Goal: Transaction & Acquisition: Purchase product/service

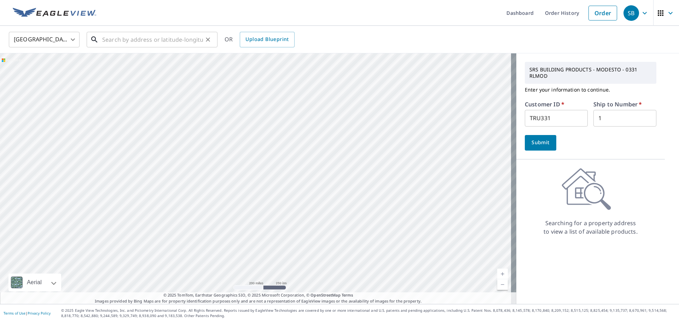
click at [121, 46] on input "text" at bounding box center [152, 40] width 101 height 20
paste input "[STREET_ADDRESS][PERSON_NAME]"
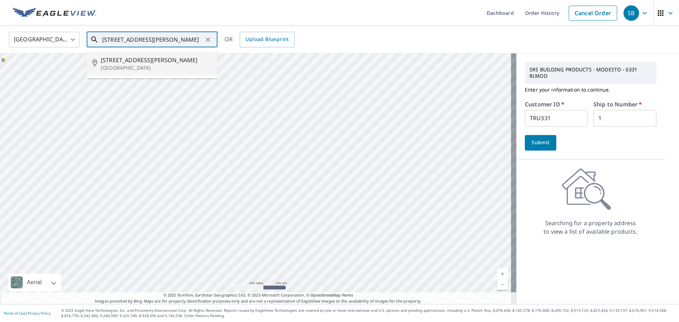
click at [128, 68] on p "[GEOGRAPHIC_DATA]" at bounding box center [156, 67] width 111 height 7
type input "[STREET_ADDRESS]"
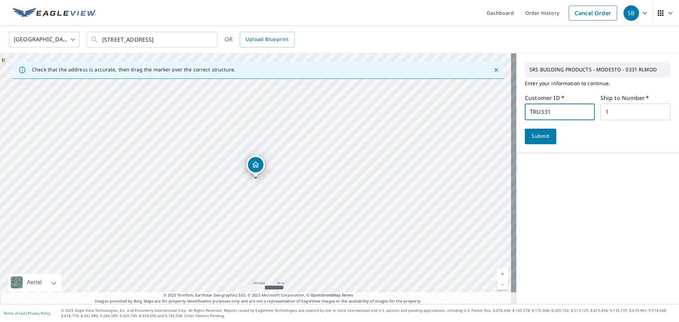
click at [541, 113] on input "TRU331" at bounding box center [560, 112] width 70 height 17
click at [538, 138] on span "Submit" at bounding box center [541, 136] width 20 height 9
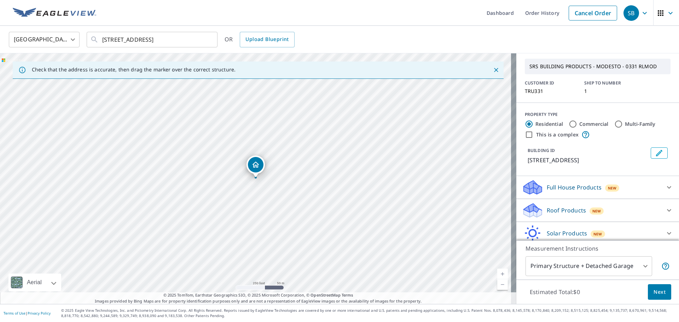
scroll to position [35, 0]
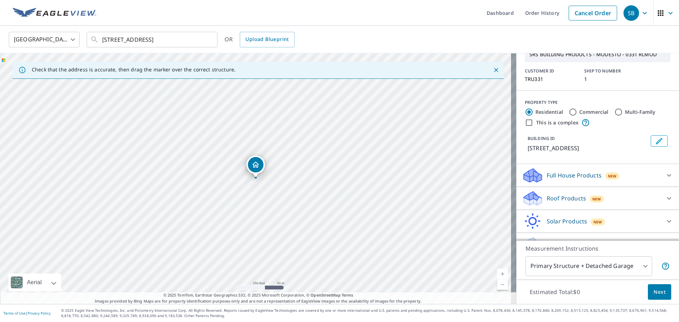
click at [557, 200] on p "Roof Products" at bounding box center [566, 198] width 39 height 8
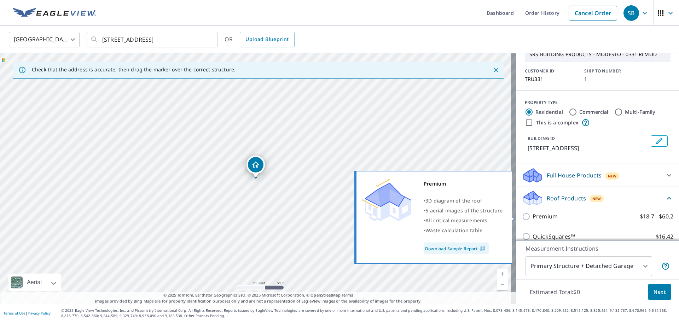
click at [523, 218] on input "Premium $18.7 - $60.2" at bounding box center [527, 217] width 11 height 8
checkbox input "true"
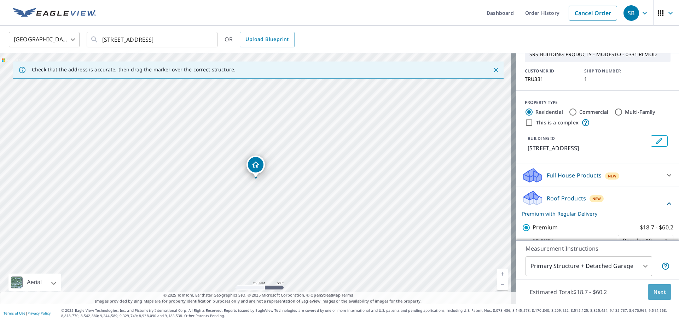
click at [656, 290] on span "Next" at bounding box center [660, 292] width 12 height 9
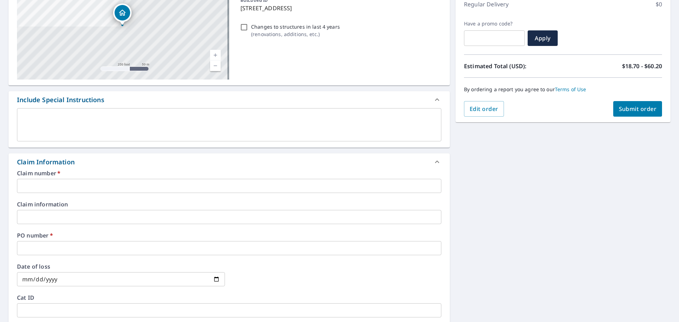
scroll to position [106, 0]
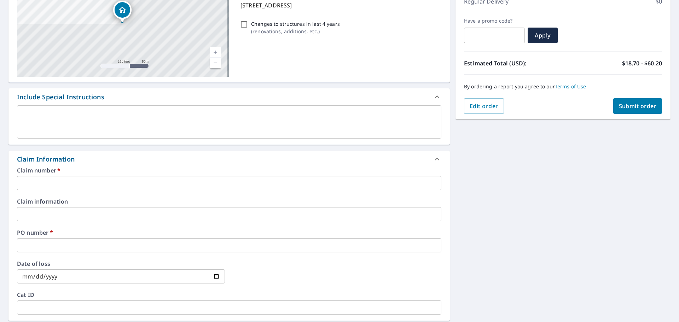
click at [33, 178] on input "text" at bounding box center [229, 183] width 425 height 14
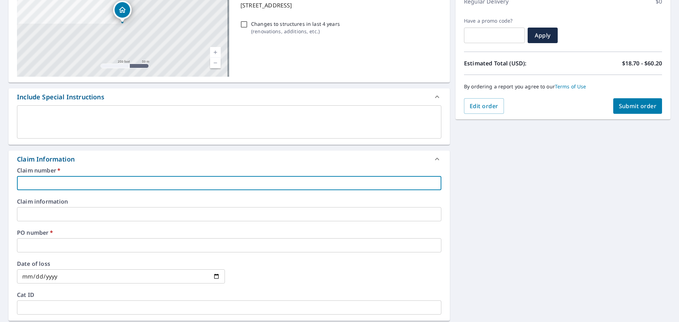
type input "1"
checkbox input "true"
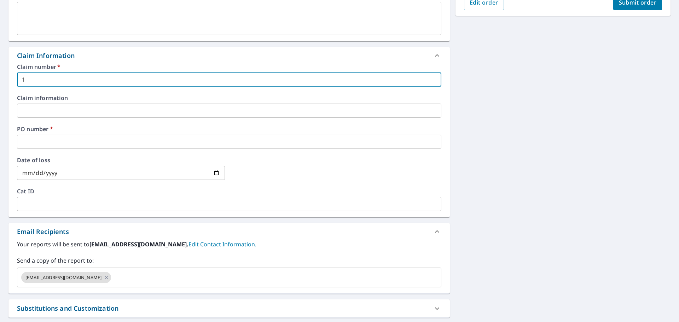
scroll to position [212, 0]
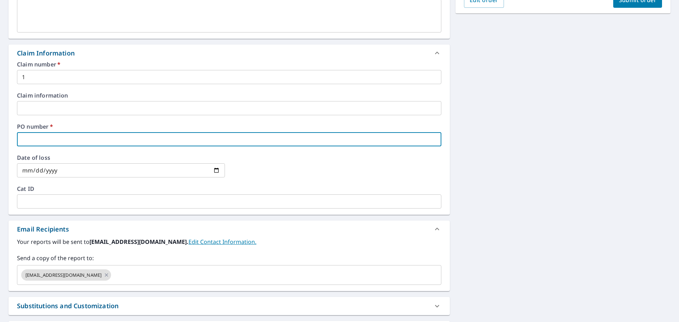
click at [29, 141] on input "text" at bounding box center [229, 139] width 425 height 14
paste input "[STREET_ADDRESS][PERSON_NAME]"
type input "[STREET_ADDRESS][PERSON_NAME]"
checkbox input "true"
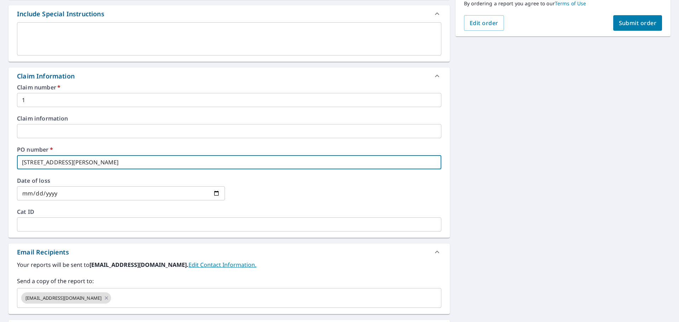
scroll to position [177, 0]
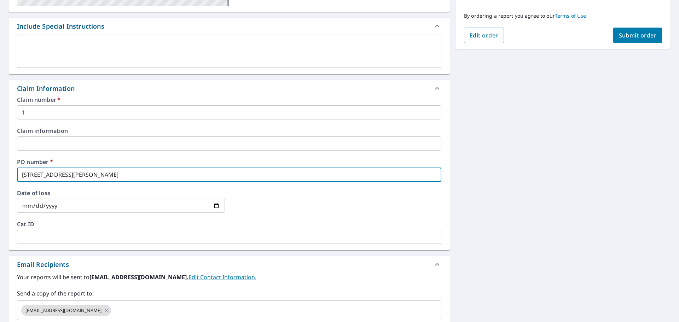
type input "[STREET_ADDRESS][PERSON_NAME]"
click at [631, 33] on span "Submit order" at bounding box center [638, 35] width 38 height 8
checkbox input "true"
